Goal: Information Seeking & Learning: Learn about a topic

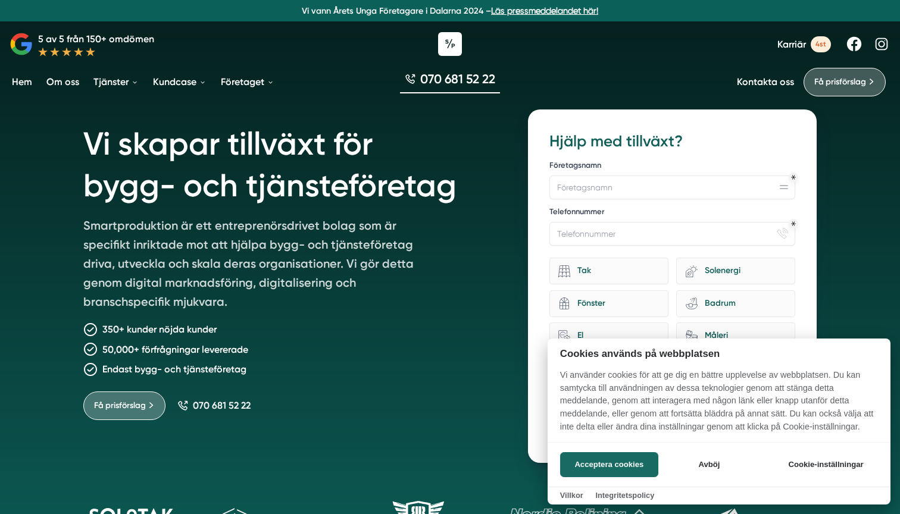
click at [485, 278] on div at bounding box center [450, 257] width 900 height 514
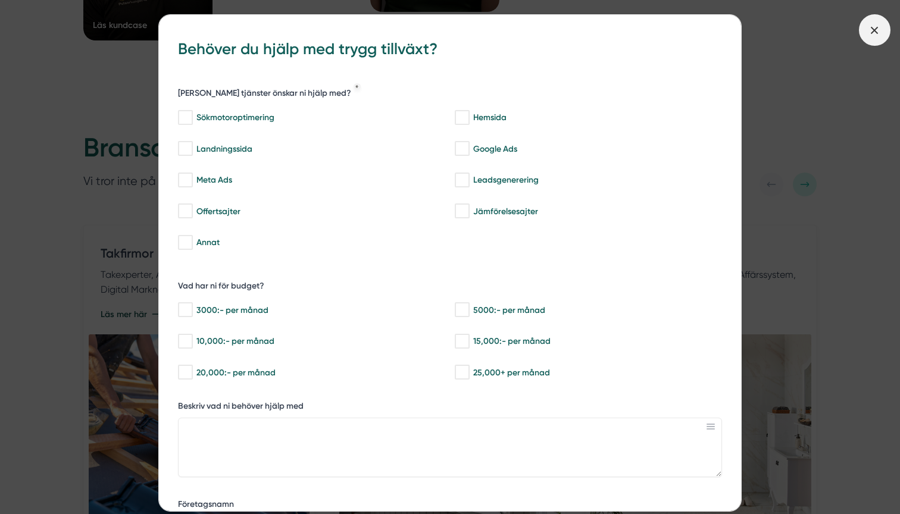
click at [874, 28] on line at bounding box center [875, 30] width 7 height 7
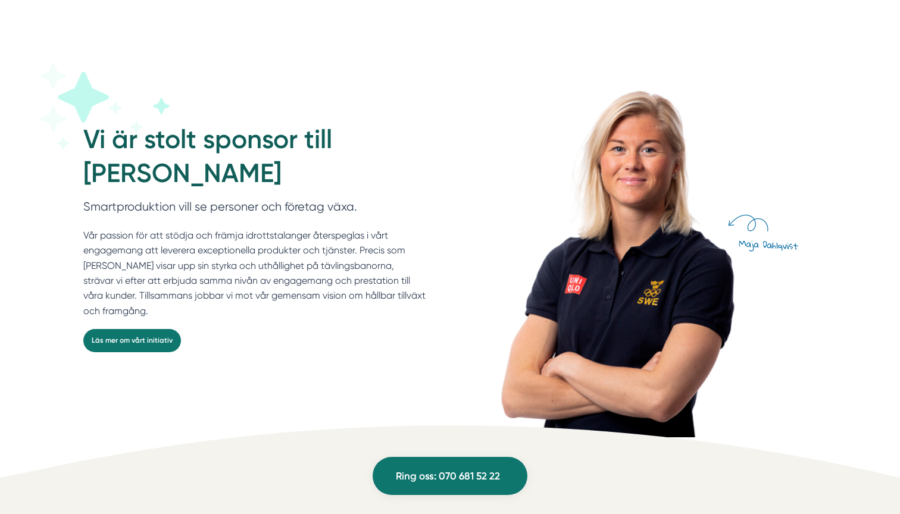
scroll to position [3195, 0]
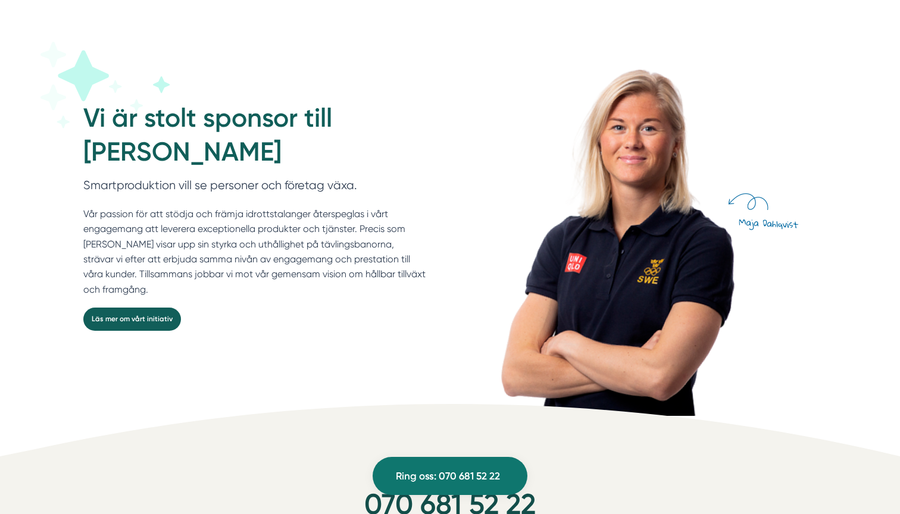
click at [110, 308] on link "Läs mer om vårt initiativ" at bounding box center [132, 319] width 98 height 23
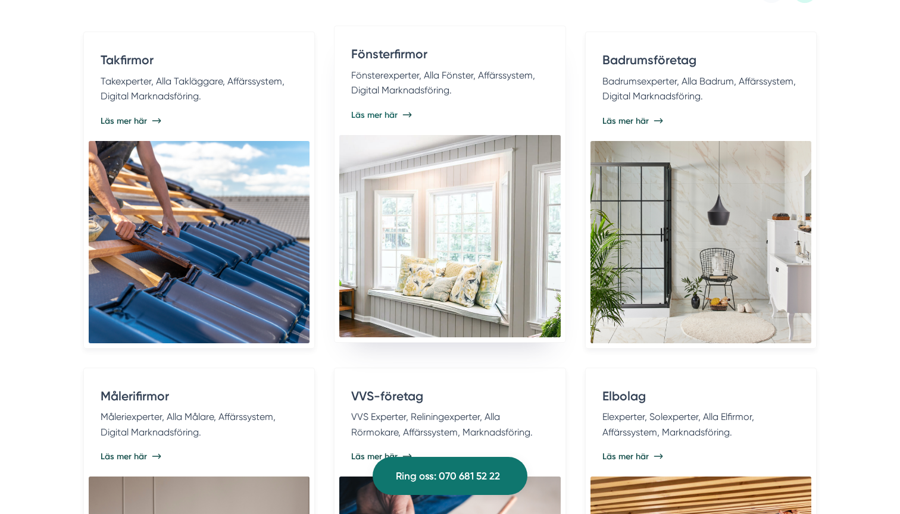
scroll to position [2454, 0]
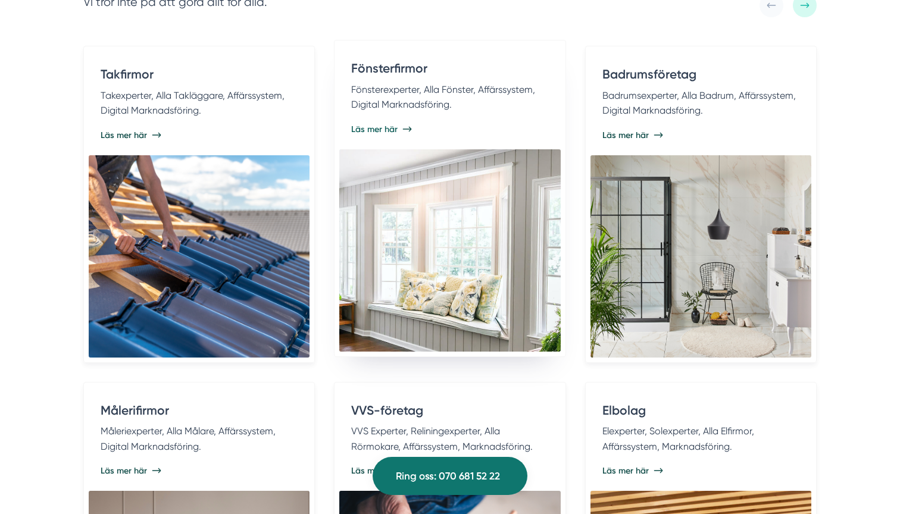
click at [441, 232] on img at bounding box center [449, 250] width 221 height 202
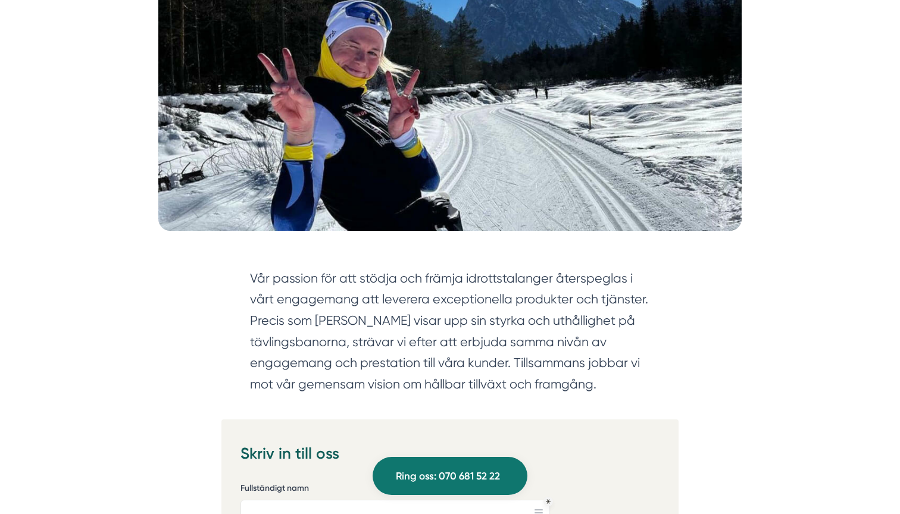
scroll to position [325, 0]
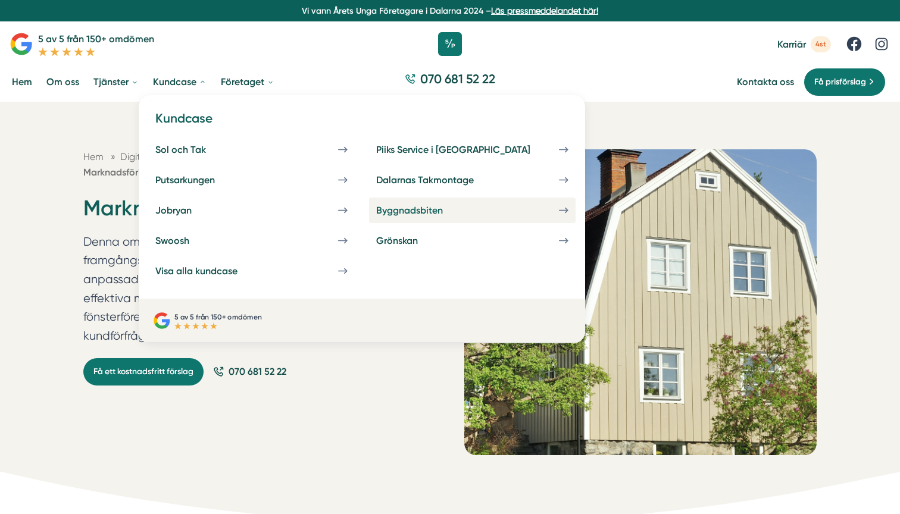
click at [376, 210] on div "Byggnadsbiten" at bounding box center [423, 210] width 95 height 11
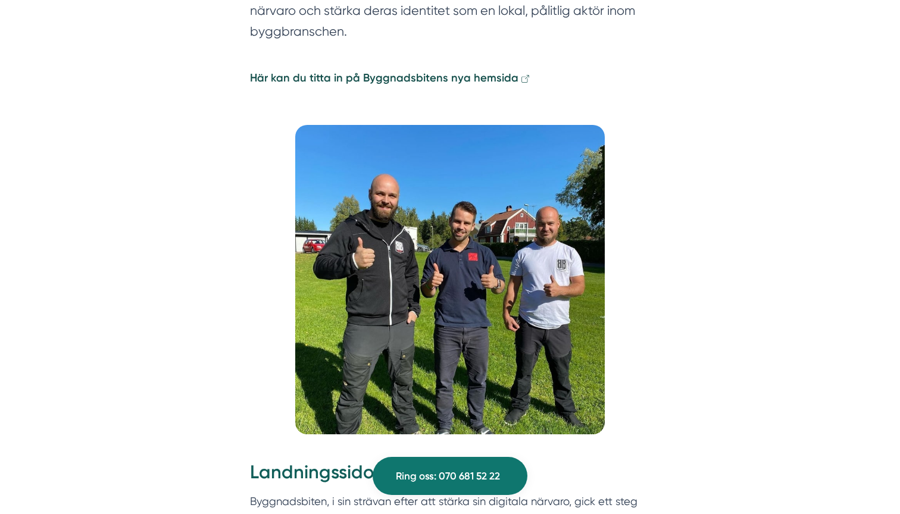
scroll to position [1626, 0]
